Goal: Information Seeking & Learning: Check status

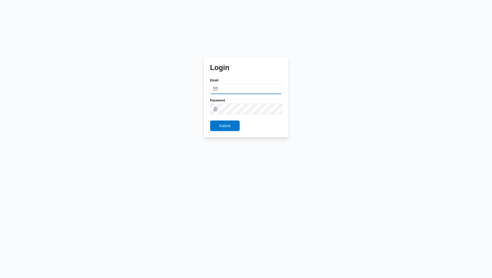
click at [235, 87] on input "Email" at bounding box center [246, 88] width 72 height 11
type input "[PERSON_NAME][EMAIL_ADDRESS][PERSON_NAME][DOMAIN_NAME]"
click at [235, 129] on span "Submit" at bounding box center [225, 125] width 30 height 11
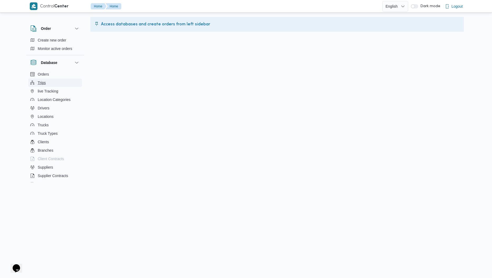
click at [40, 80] on span "Trips" at bounding box center [42, 82] width 8 height 6
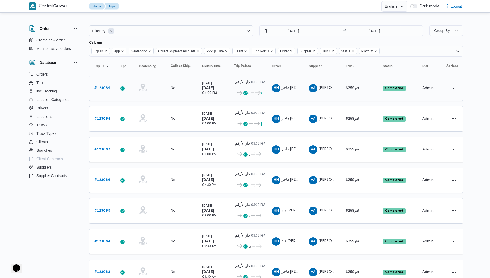
click at [101, 88] on b "# 123089" at bounding box center [102, 87] width 16 height 3
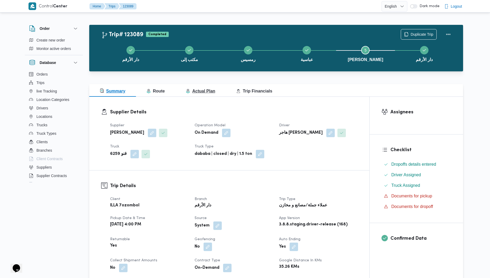
click at [200, 94] on button "Actual Plan" at bounding box center [200, 90] width 50 height 13
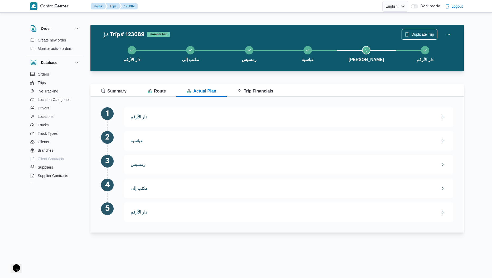
click at [174, 121] on div "دار الأرقم arrival manual : 4:06 PM departure manual : 4:06 PM" at bounding box center [288, 117] width 329 height 20
click at [441, 115] on icon "button" at bounding box center [443, 117] width 4 height 4
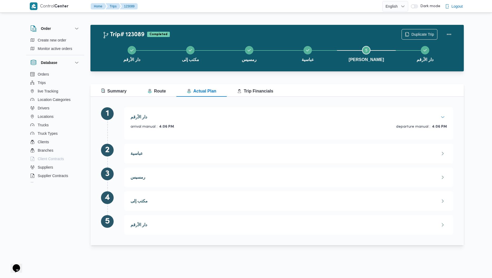
click at [439, 117] on button "دار الأرقم" at bounding box center [289, 117] width 317 height 4
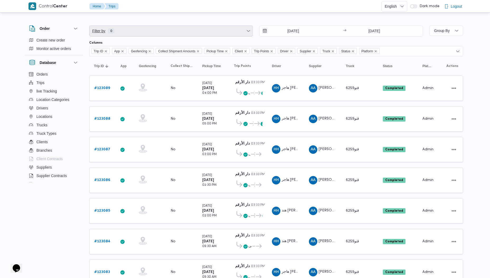
click at [145, 30] on span "Filter by 0" at bounding box center [170, 31] width 163 height 11
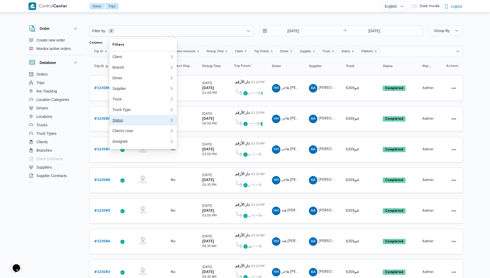
click at [129, 122] on div "Status" at bounding box center [140, 120] width 57 height 4
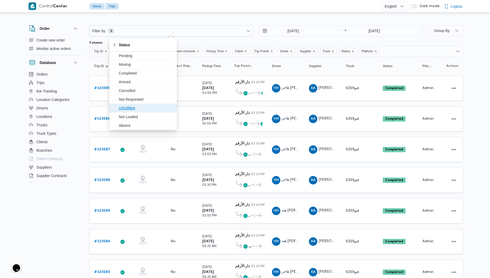
click at [132, 109] on span "Unfulfilled" at bounding box center [146, 108] width 55 height 6
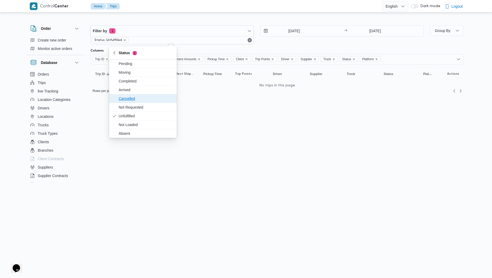
click at [137, 96] on span "Cancelled" at bounding box center [146, 98] width 55 height 6
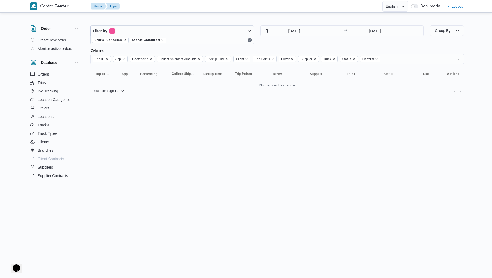
click at [213, 94] on div "Rows per page : 10" at bounding box center [277, 90] width 380 height 13
click at [248, 40] on button "Remove" at bounding box center [250, 40] width 6 height 6
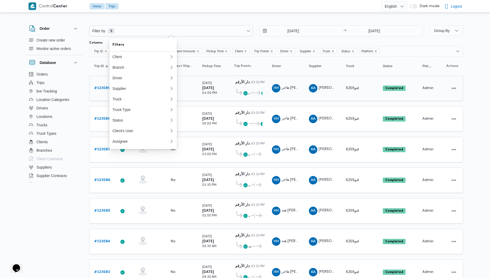
scroll to position [117, 0]
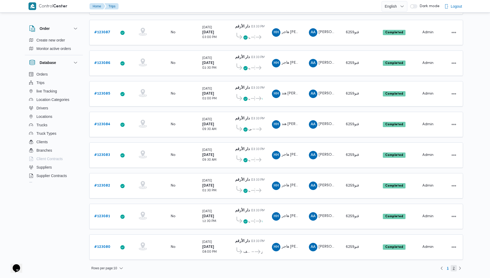
click at [453, 268] on span "2" at bounding box center [454, 268] width 2 height 6
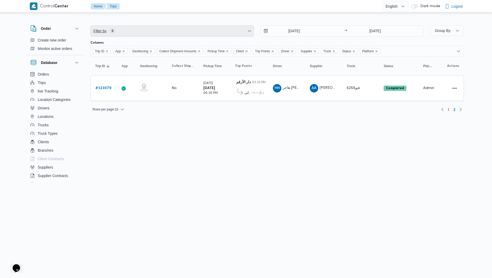
click at [188, 35] on span "Filter by 9" at bounding box center [172, 31] width 163 height 11
click at [45, 83] on span "Trips" at bounding box center [42, 82] width 8 height 6
click at [53, 90] on span "live Tracking" at bounding box center [48, 91] width 21 height 6
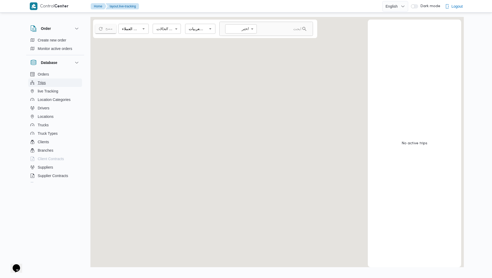
click at [44, 81] on span "Trips" at bounding box center [42, 82] width 8 height 6
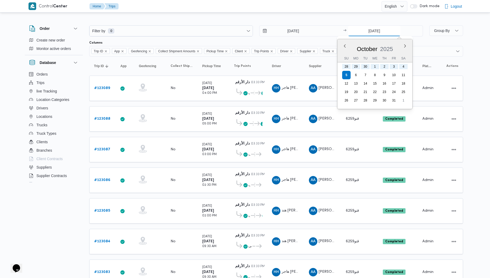
click at [364, 31] on input "5/10/2025" at bounding box center [374, 31] width 53 height 11
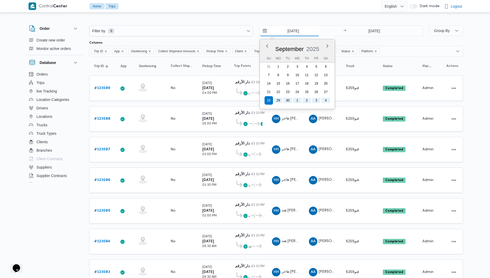
click at [305, 31] on input "28/9/2025" at bounding box center [289, 31] width 60 height 11
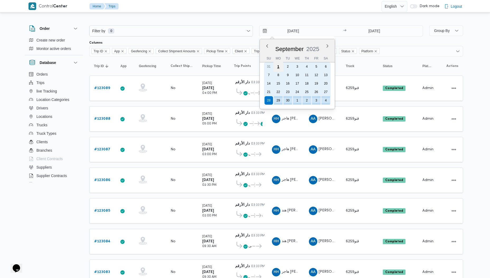
click at [277, 68] on div "1" at bounding box center [278, 66] width 10 height 10
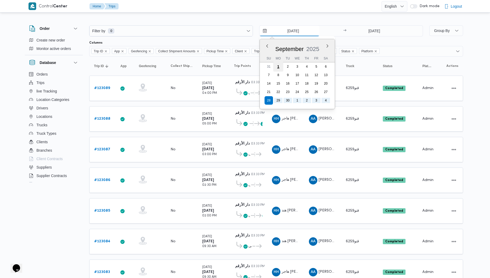
type input "1/9/2025"
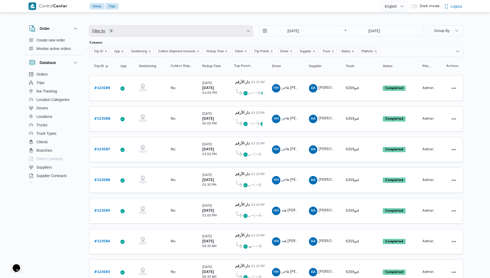
click at [148, 31] on span "Filter by 0" at bounding box center [170, 31] width 163 height 11
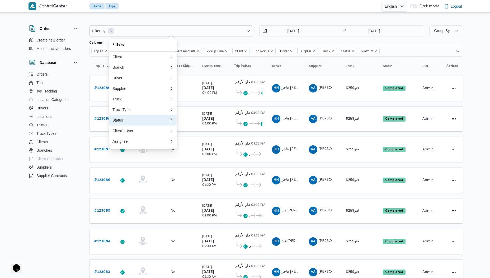
click at [123, 120] on div "Status" at bounding box center [140, 120] width 57 height 4
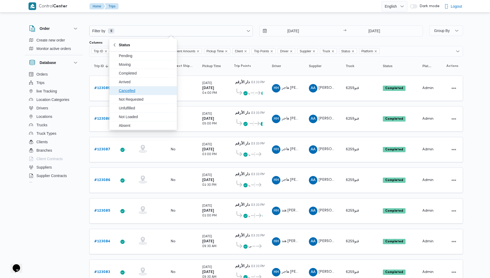
click at [134, 93] on span "Cancelled" at bounding box center [146, 90] width 55 height 6
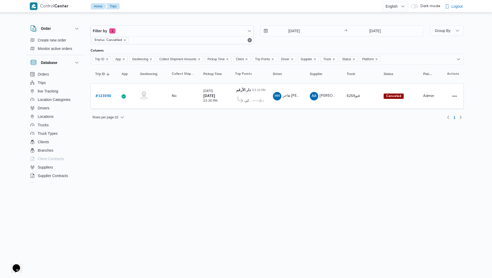
click at [265, 127] on div "Filter by 1 Status: Cancelled 1/9/2025 → 5/10/2025 Group By Columns Trip ID App…" at bounding box center [243, 70] width 449 height 113
click at [103, 95] on b "# 123050" at bounding box center [104, 95] width 16 height 3
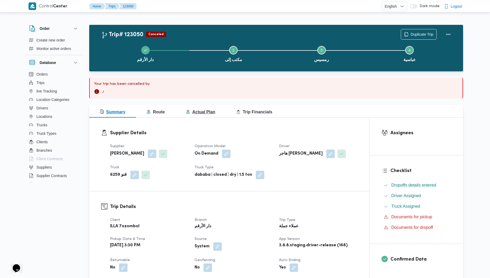
click at [204, 111] on span "Actual Plan" at bounding box center [200, 112] width 29 height 4
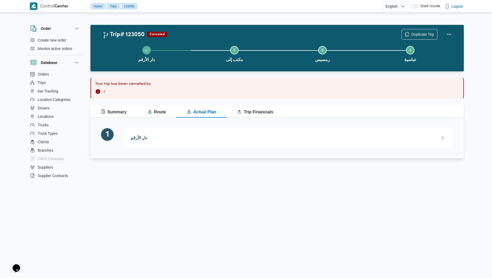
drag, startPoint x: 446, startPoint y: 135, endPoint x: 443, endPoint y: 137, distance: 4.1
click at [443, 137] on div "دار الأرقم" at bounding box center [289, 137] width 317 height 7
click at [443, 137] on icon "button" at bounding box center [443, 138] width 4 height 4
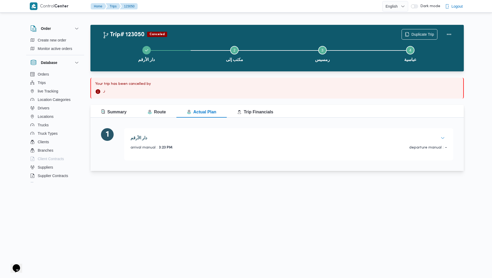
click at [443, 137] on icon "button" at bounding box center [443, 138] width 4 height 4
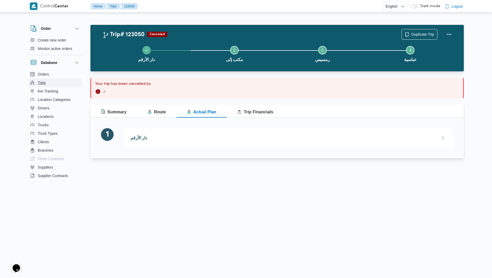
click at [48, 83] on button "Trips" at bounding box center [55, 82] width 54 height 8
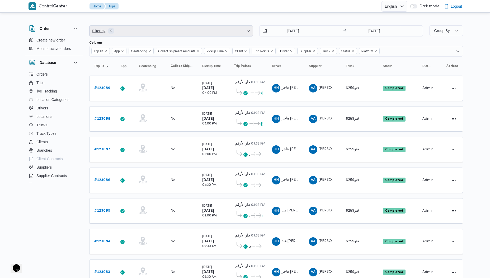
click at [126, 31] on span "Filter by 0" at bounding box center [170, 31] width 163 height 11
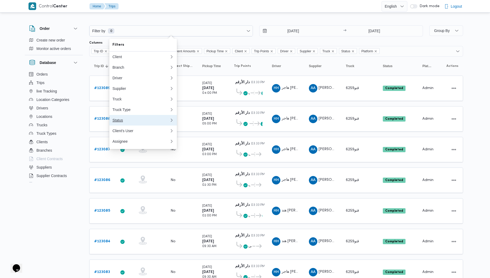
click at [124, 122] on div "Status" at bounding box center [140, 120] width 57 height 4
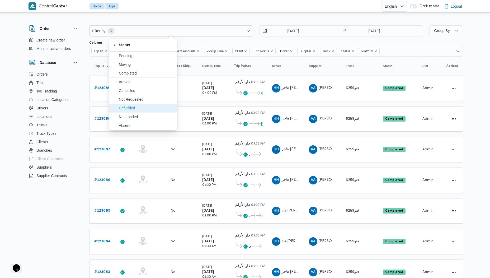
click at [133, 109] on span "Unfulfilled" at bounding box center [146, 108] width 55 height 6
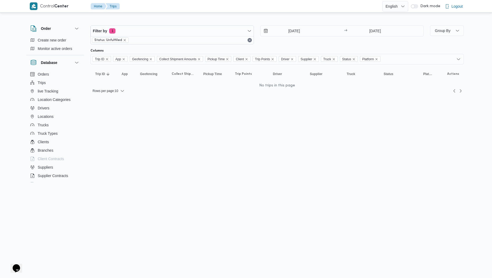
click at [201, 87] on div "Rows per page : 10" at bounding box center [277, 90] width 380 height 13
click at [315, 32] on input "28/9/2025" at bounding box center [291, 31] width 60 height 11
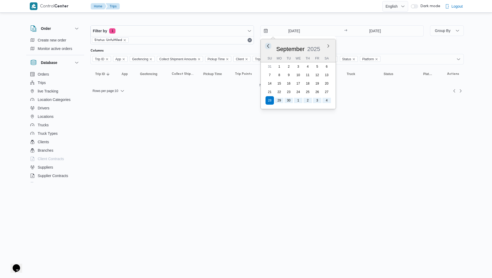
click at [270, 46] on button "Previous Month" at bounding box center [268, 45] width 5 height 5
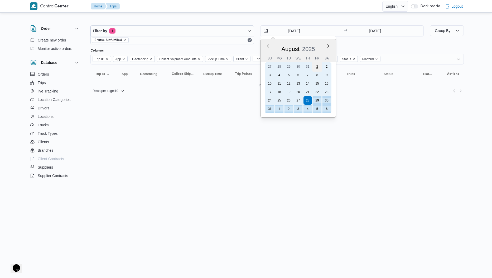
click at [317, 68] on div "1" at bounding box center [317, 66] width 10 height 10
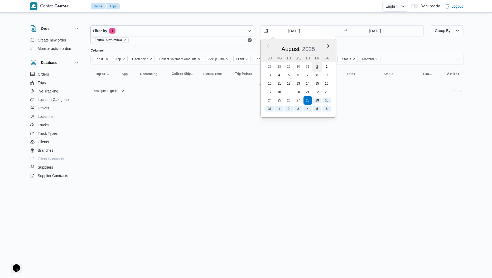
type input "1/8/2025"
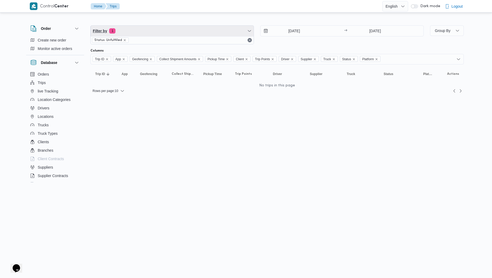
click at [172, 33] on span "Filter by 1" at bounding box center [172, 31] width 163 height 11
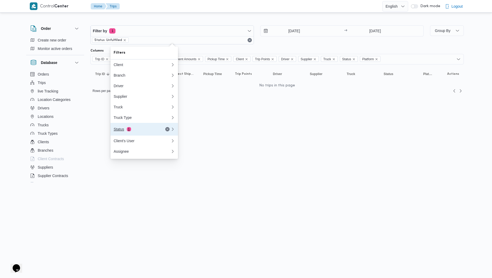
click at [135, 130] on div "Status 1" at bounding box center [136, 129] width 44 height 4
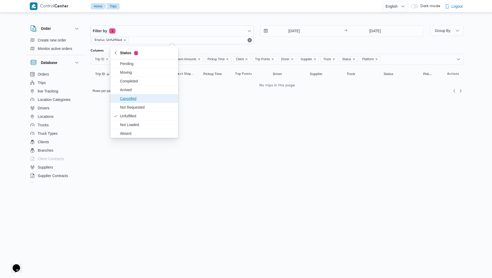
click at [140, 99] on span "Cancelled" at bounding box center [147, 98] width 55 height 6
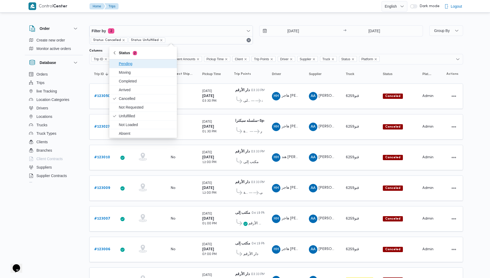
click at [125, 62] on span "Pending" at bounding box center [146, 63] width 55 height 6
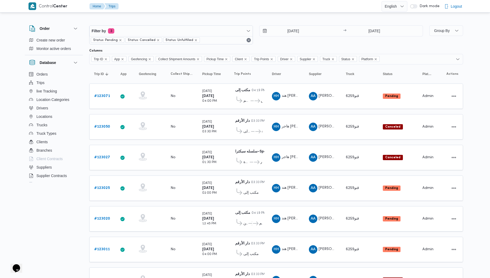
click at [256, 77] on div "Trip Points" at bounding box center [248, 74] width 33 height 8
click at [99, 97] on b "# 123071" at bounding box center [102, 95] width 16 height 3
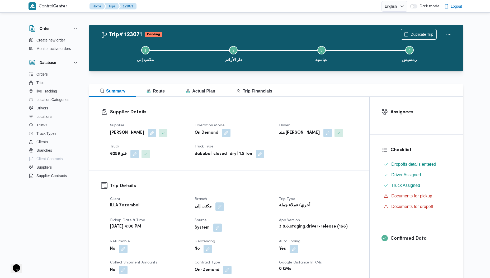
click at [206, 93] on span "Actual Plan" at bounding box center [200, 91] width 29 height 4
